Goal: Task Accomplishment & Management: Manage account settings

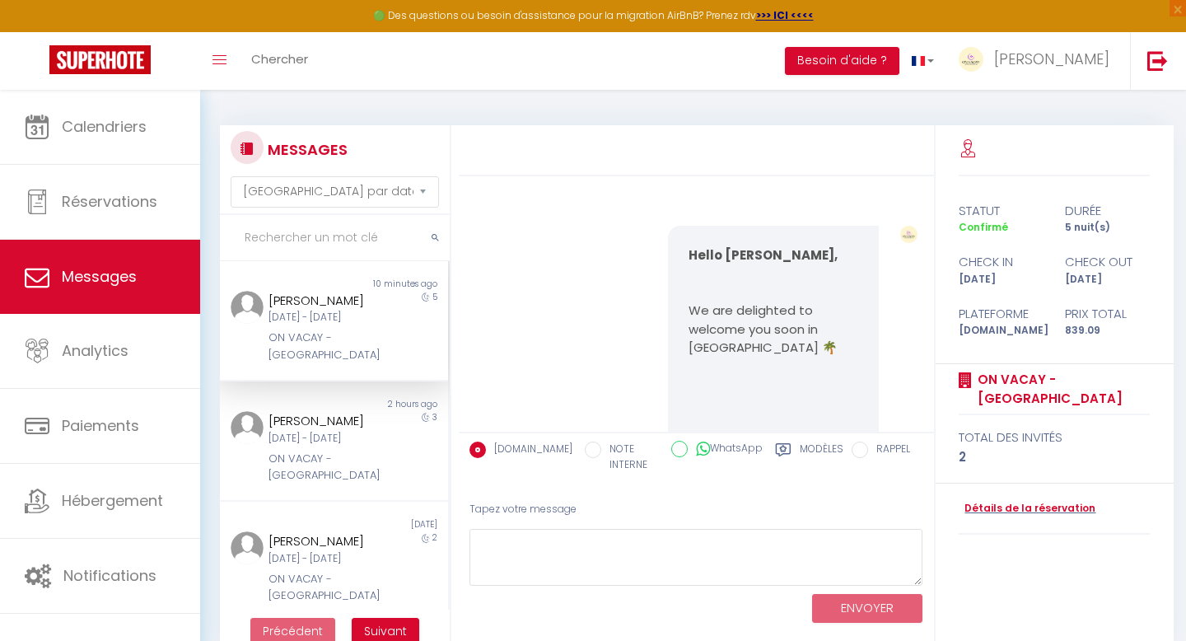
select select "message"
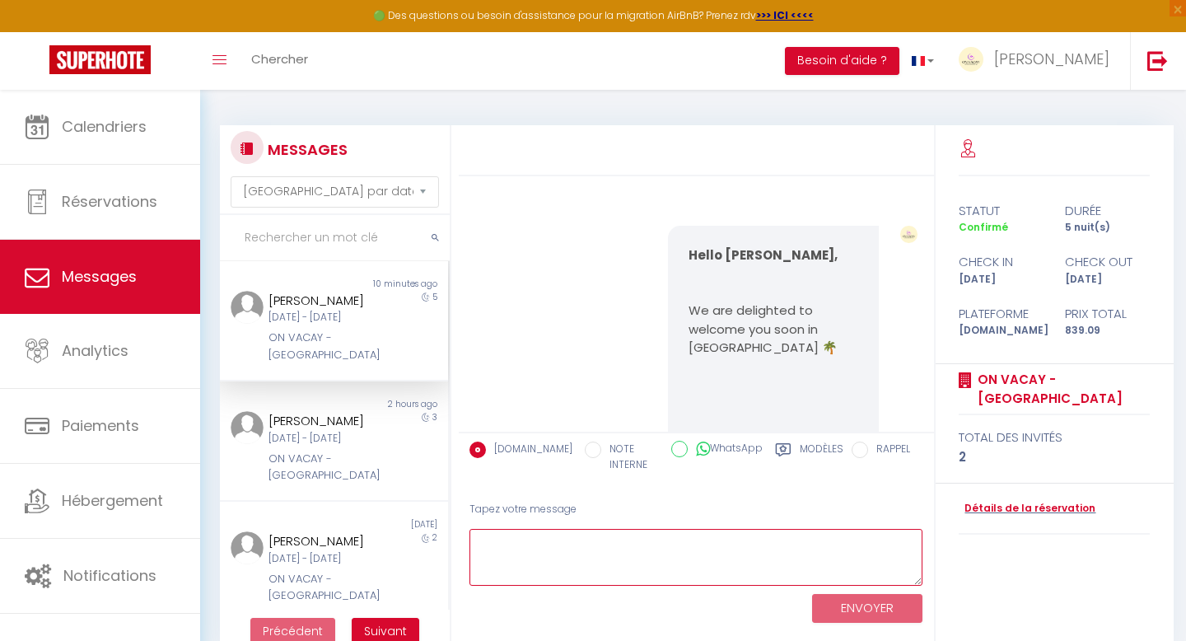
click at [556, 556] on textarea at bounding box center [697, 557] width 454 height 57
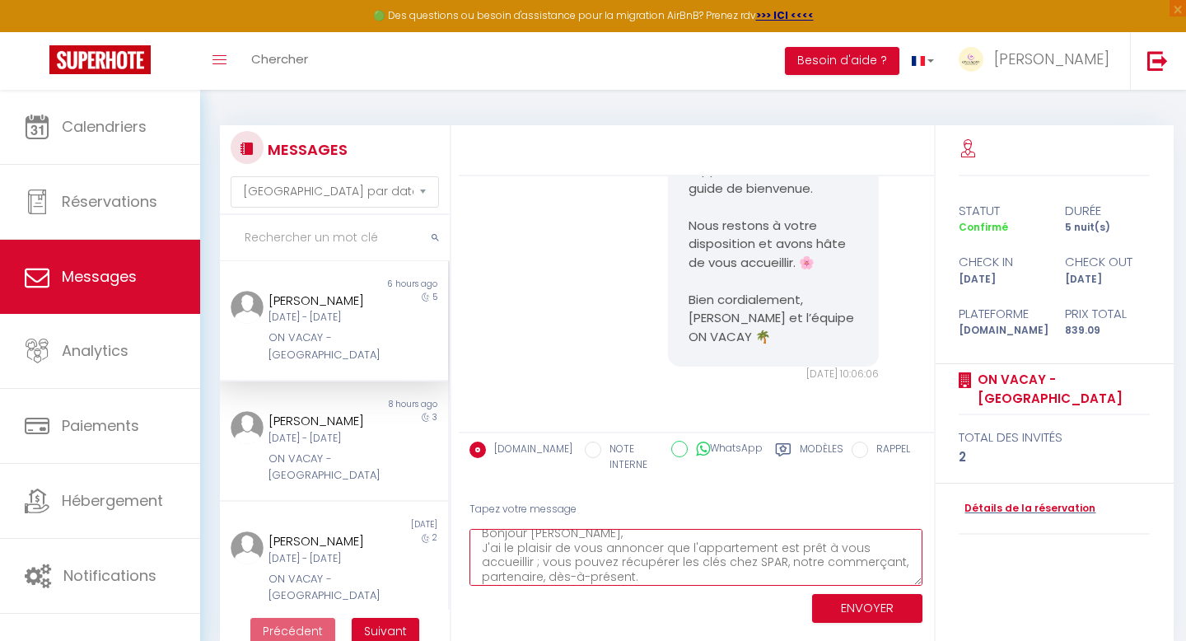
scroll to position [13973, 0]
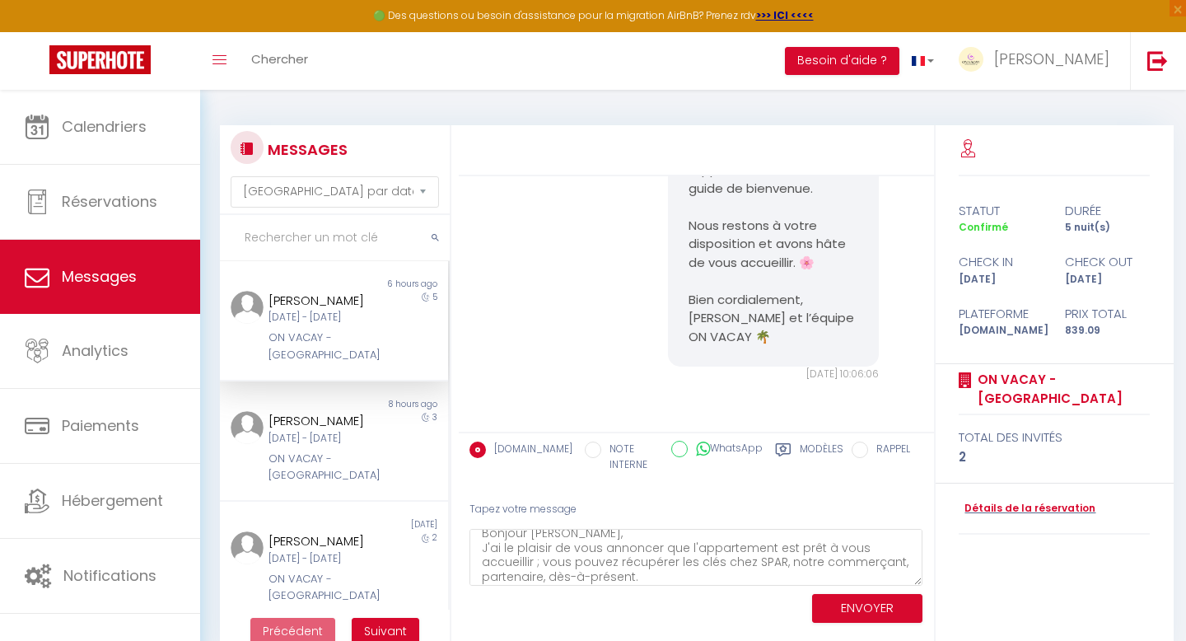
drag, startPoint x: 690, startPoint y: 267, endPoint x: 804, endPoint y: 302, distance: 119.1
click at [804, 302] on pre "Bonjour [PERSON_NAME], Voici le lien contenant le code Keynest à présenter au c…" at bounding box center [773, 133] width 169 height 427
copy pre "[URL][DOMAIN_NAME] 🔑"
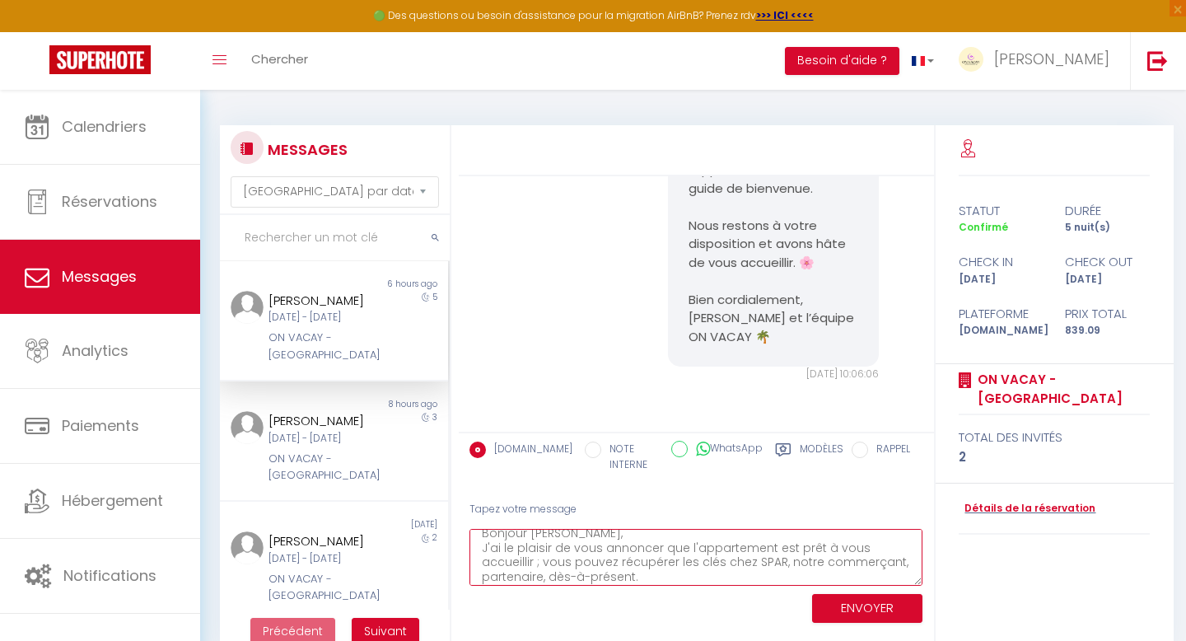
click at [666, 578] on textarea "Bonjour [PERSON_NAME], J'ai le plaisir de vous annoncer que l'appartement est p…" at bounding box center [697, 557] width 454 height 57
paste textarea "[URL][DOMAIN_NAME] 🔑"
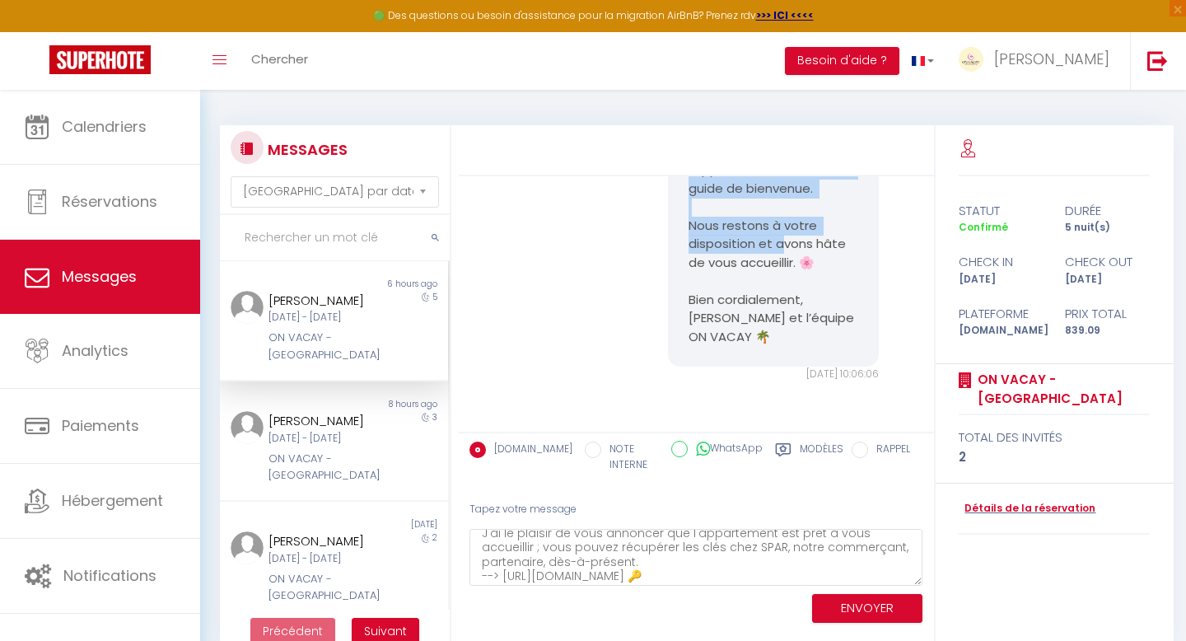
drag, startPoint x: 822, startPoint y: 298, endPoint x: 687, endPoint y: 251, distance: 143.0
click at [687, 251] on div "Bonjour [PERSON_NAME], Voici le lien contenant le code Keynest à présenter au c…" at bounding box center [773, 133] width 210 height 468
copy pre "outes les informations pour accéder à l’appartement sont dans le guide de bienv…"
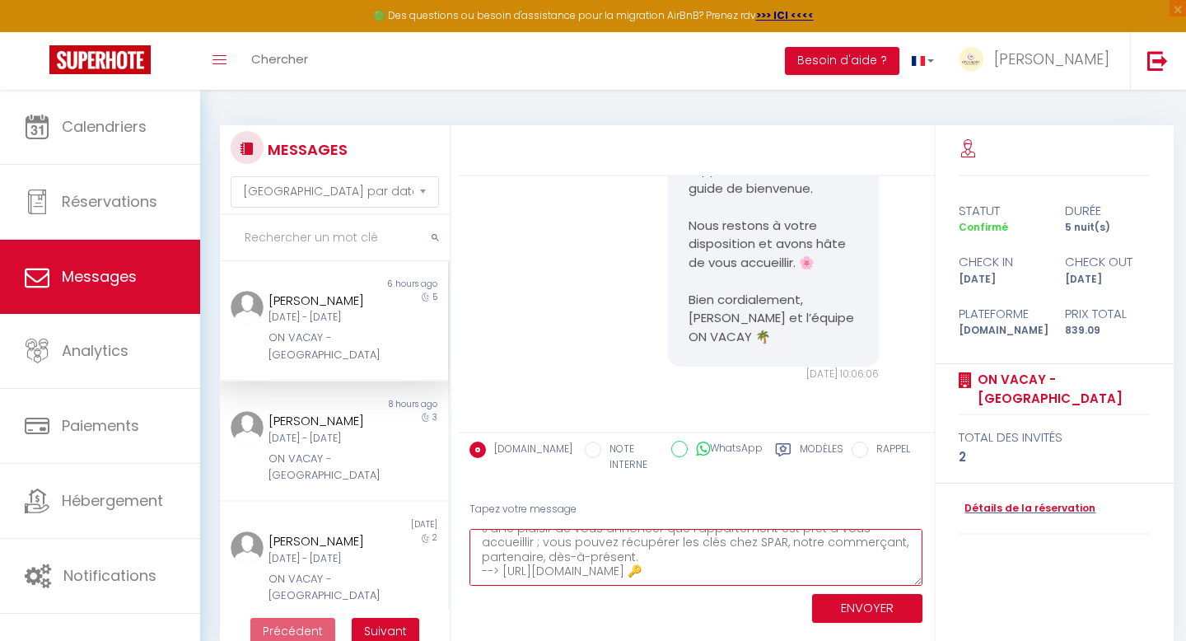
click at [900, 576] on textarea "Bonjour [PERSON_NAME], J'ai le plaisir de vous annoncer que l'appartement est p…" at bounding box center [697, 557] width 454 height 57
paste textarea "Toutes les informations pour accéder à l’appartement sont dans le guide de bien…"
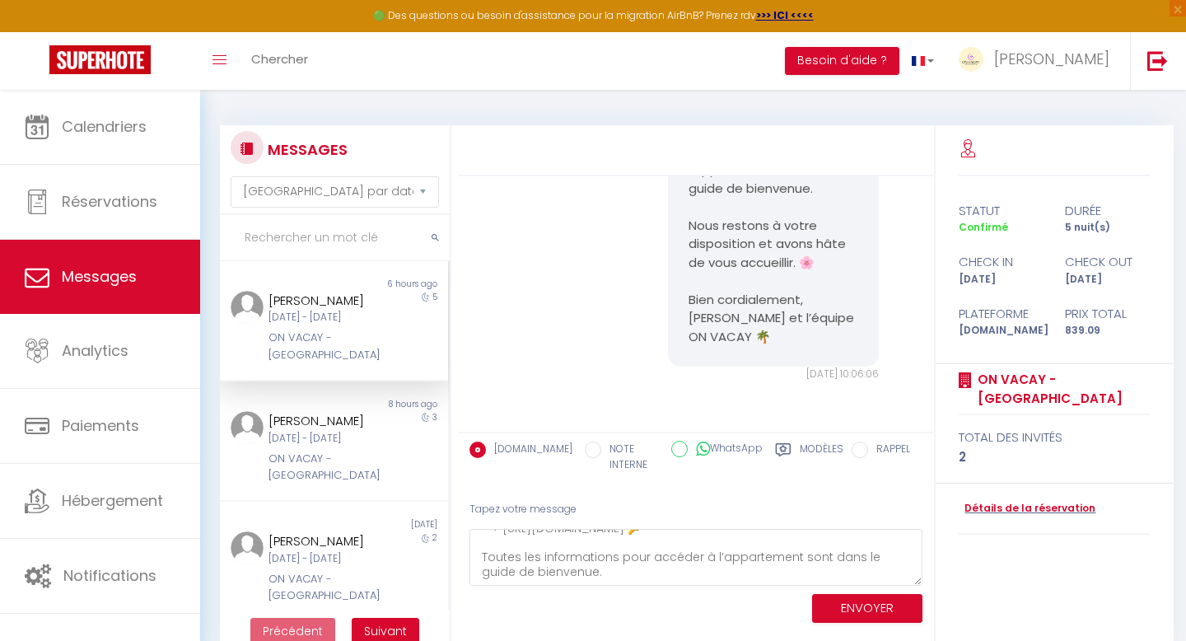
drag, startPoint x: 751, startPoint y: 341, endPoint x: 689, endPoint y: 316, distance: 66.6
click at [689, 316] on pre "Bonjour [PERSON_NAME], Voici le lien contenant le code Keynest à présenter au c…" at bounding box center [773, 133] width 169 height 427
copy pre "nuela et l’équipe ON VACAY 🌴"
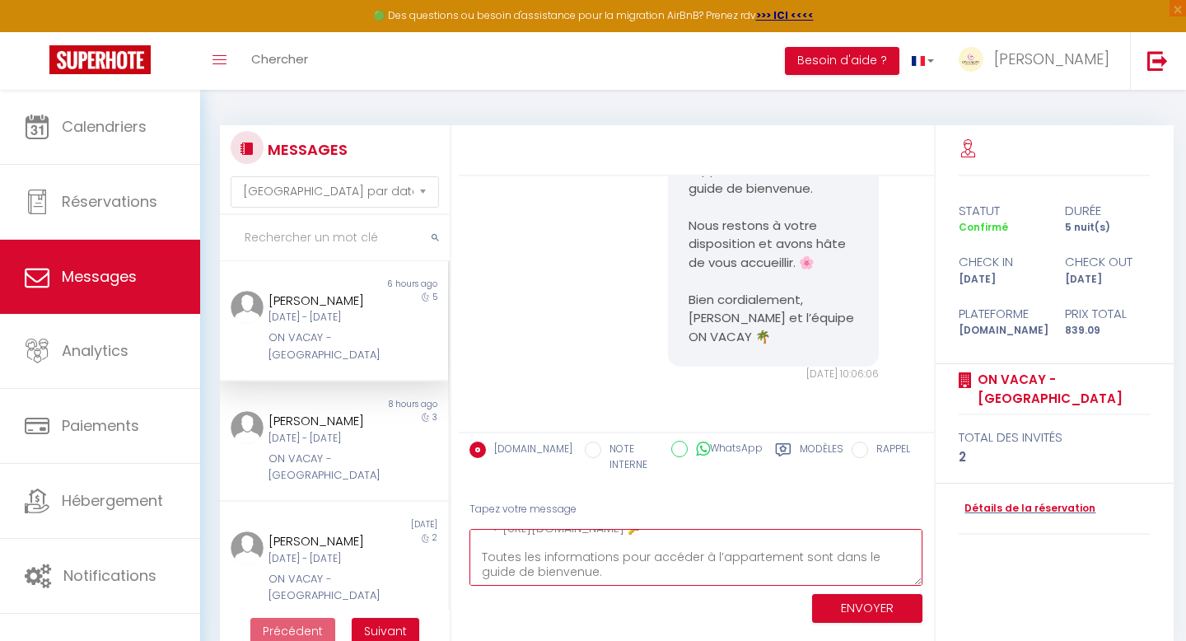
click at [596, 574] on textarea "Bonjour [PERSON_NAME], J'ai le plaisir de vous annoncer que l'appartement est p…" at bounding box center [697, 557] width 454 height 57
paste textarea "[PERSON_NAME] et l’équipe ON VACAY 🌴"
type textarea "Bonjour [PERSON_NAME], J'ai le plaisir de vous annoncer que l'appartement est p…"
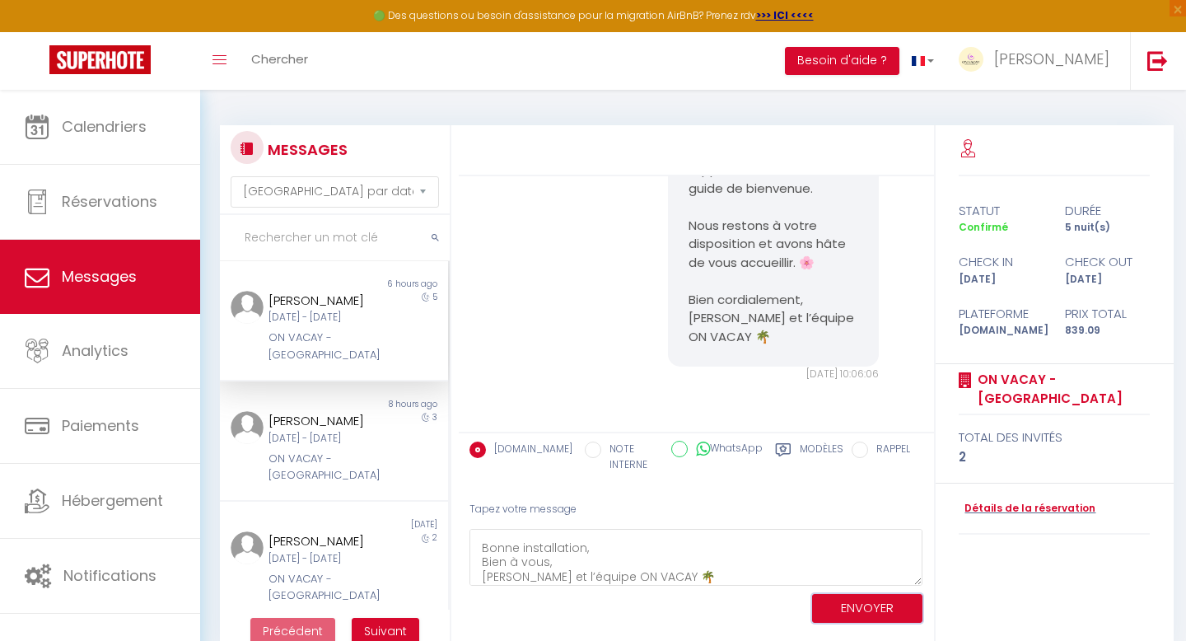
click at [844, 607] on button "ENVOYER" at bounding box center [867, 608] width 110 height 29
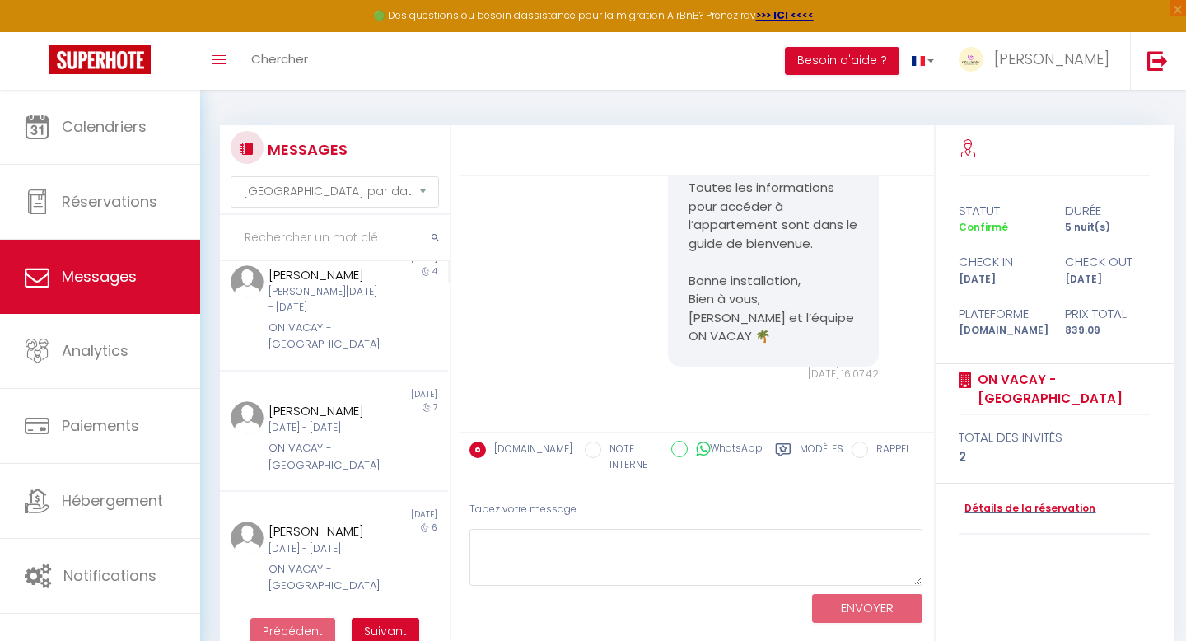
scroll to position [408, 0]
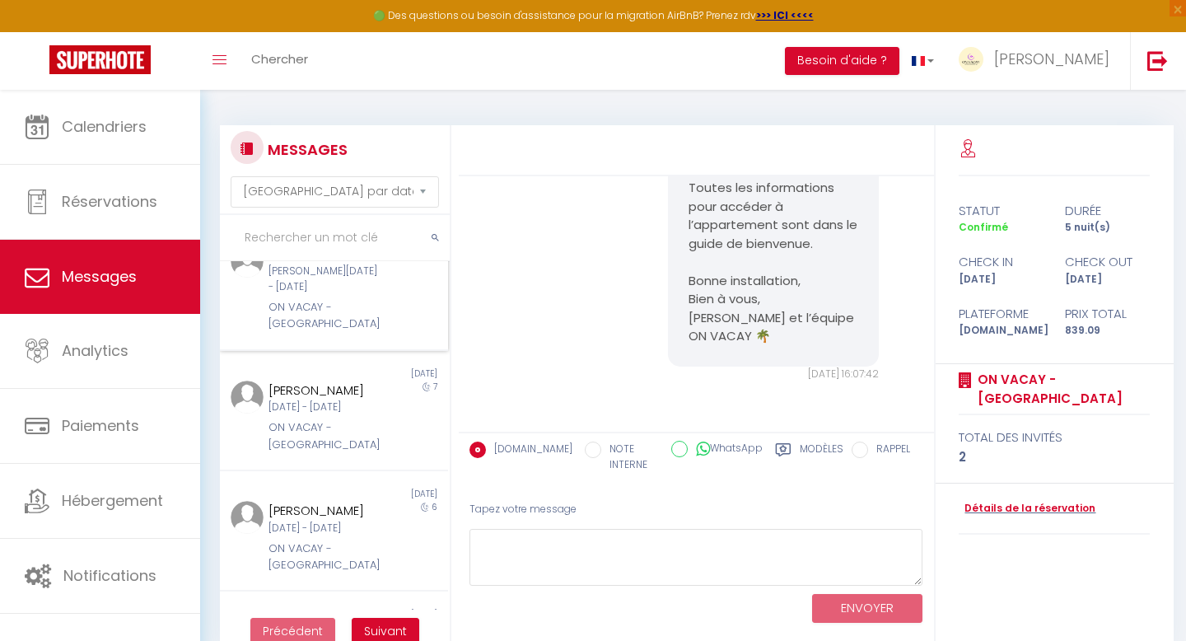
click at [315, 319] on div "Non lu [DATE] [PERSON_NAME] [PERSON_NAME][DATE] - [DATE] ON VACAY - [GEOGRAPHIC…" at bounding box center [334, 283] width 228 height 136
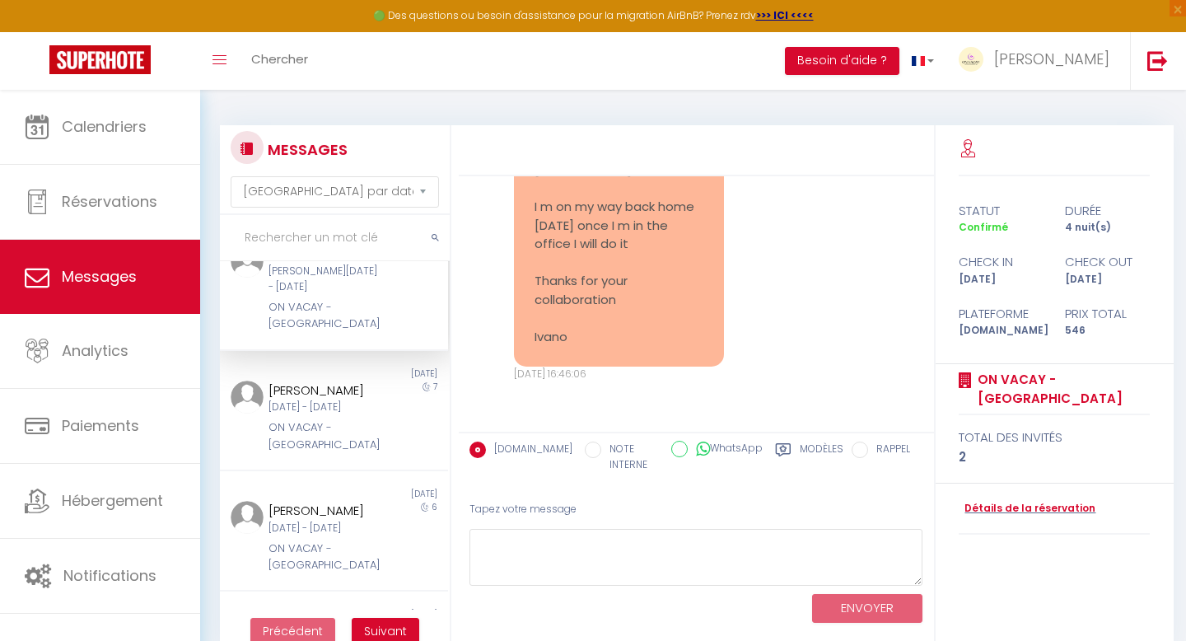
scroll to position [14190, 0]
click at [1036, 513] on link "Détails de la réservation" at bounding box center [1027, 509] width 137 height 16
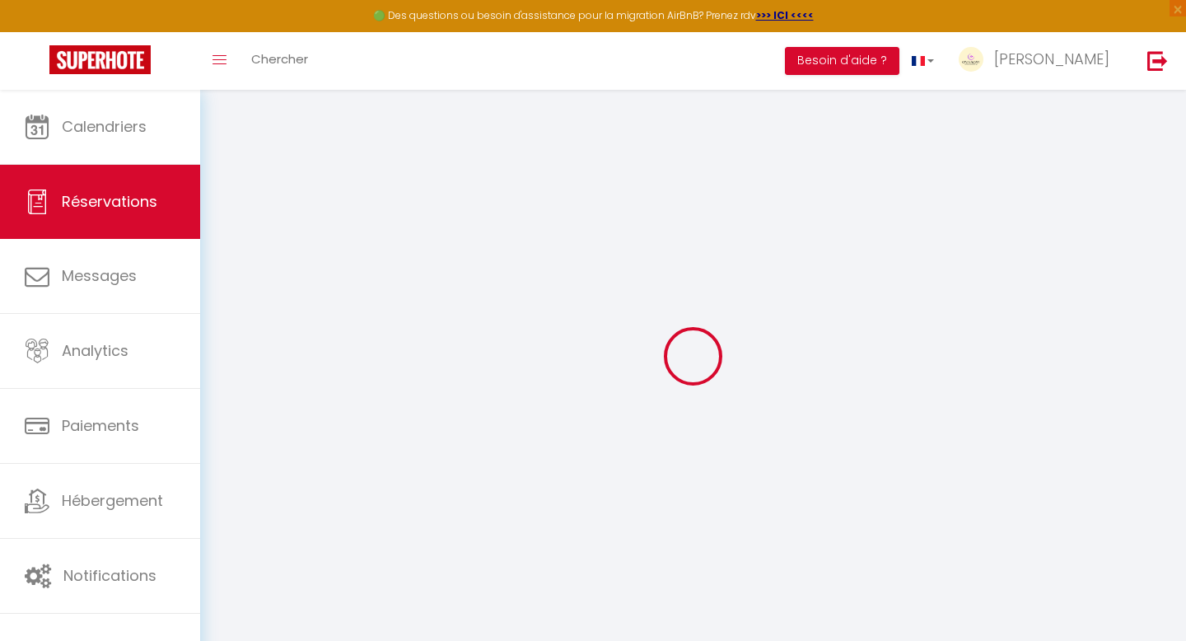
select select
checkbox input "false"
type Comments0 "** THIS RESERVATION HAS BEEN PRE-PAID ** Reservation has a cancellation grace p…"
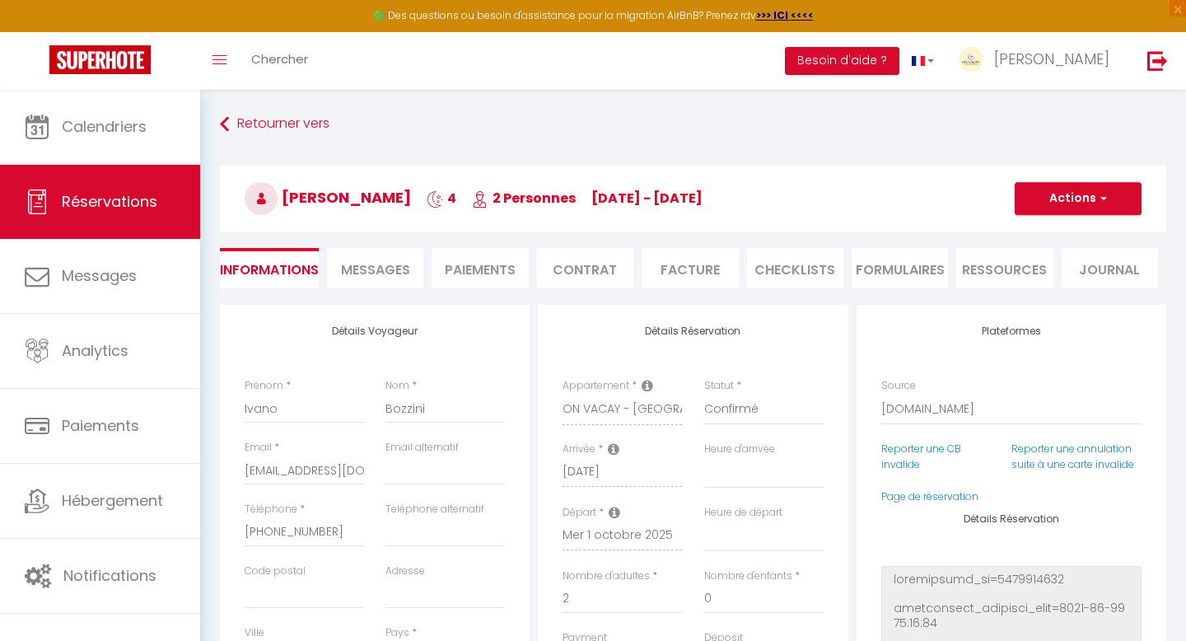
type input "60"
select select
checkbox input "false"
select select
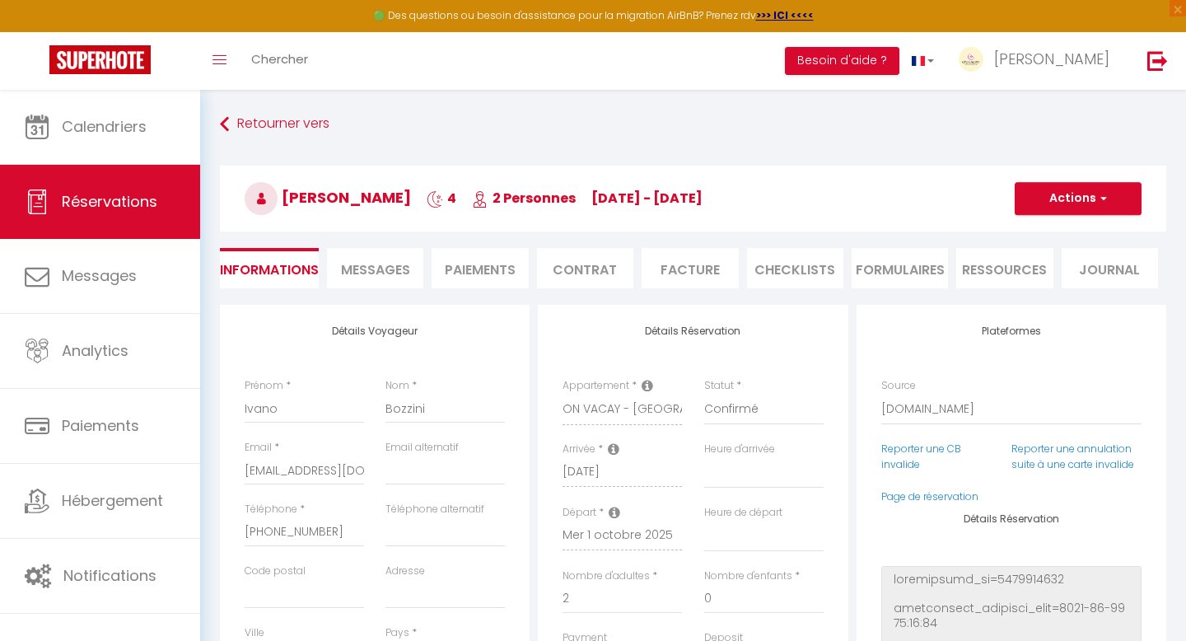
select select
